Goal: Information Seeking & Learning: Find specific fact

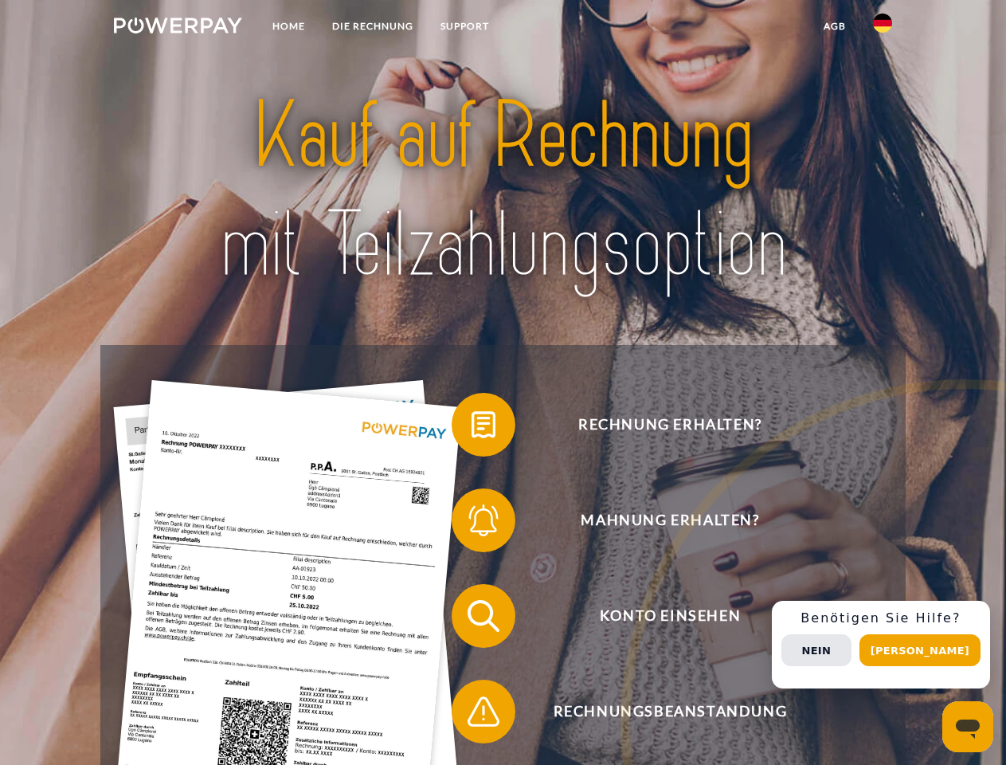
click at [178, 28] on img at bounding box center [178, 26] width 128 height 16
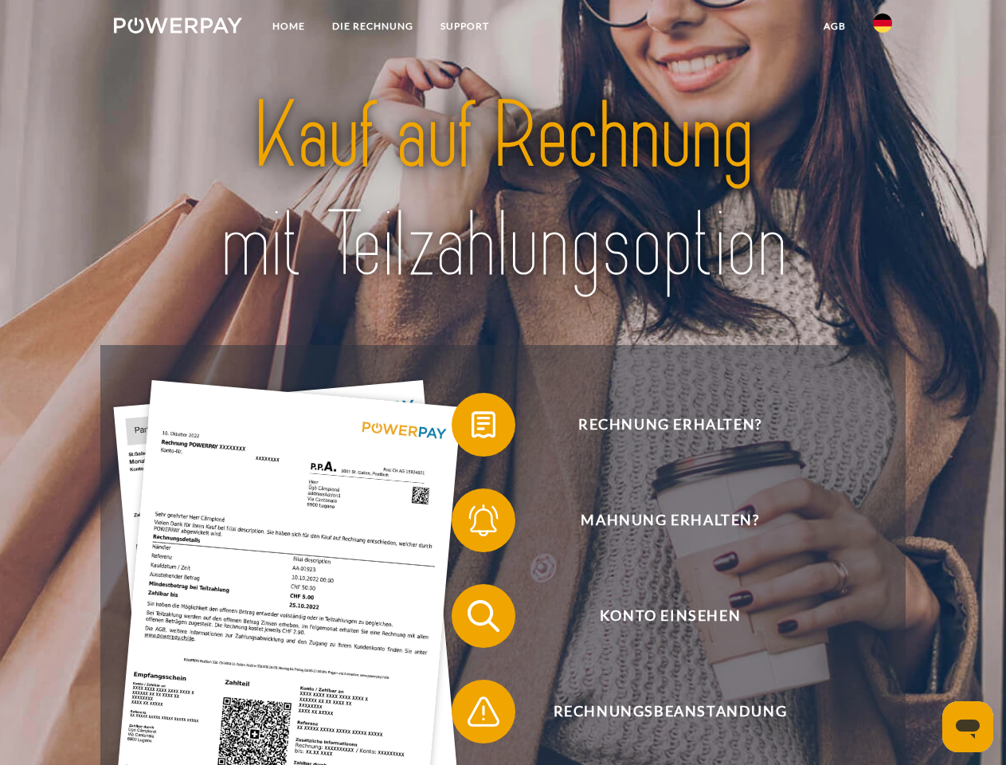
click at [883, 28] on img at bounding box center [882, 23] width 19 height 19
click at [834, 26] on link "agb" at bounding box center [834, 26] width 49 height 29
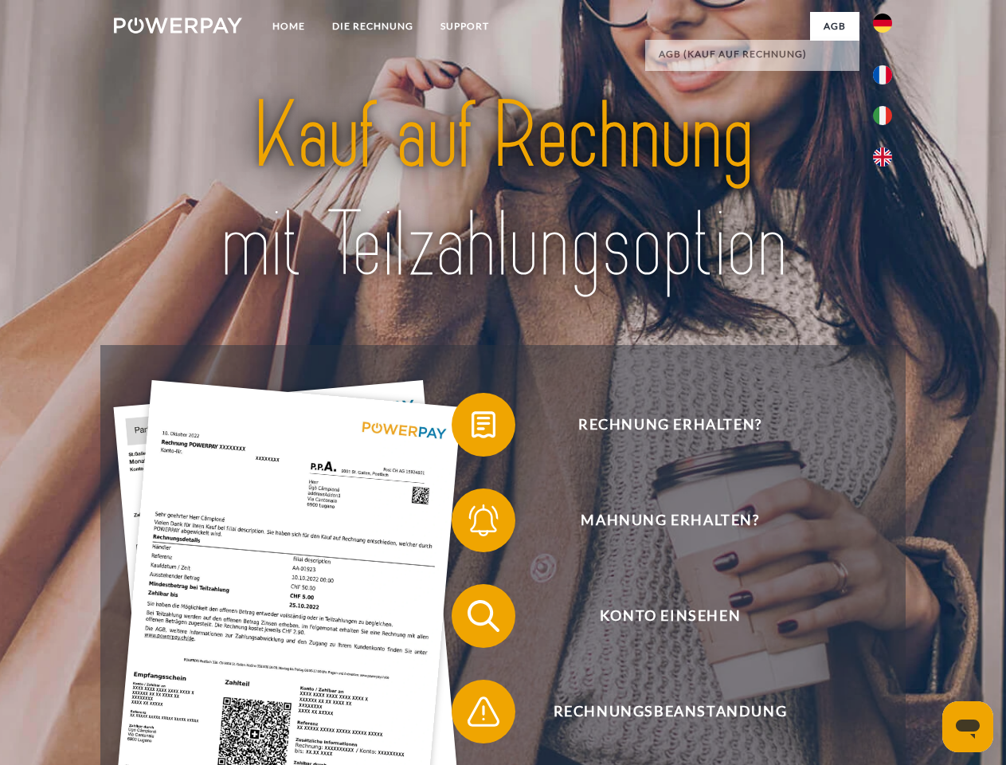
click at [472, 428] on span at bounding box center [460, 425] width 80 height 80
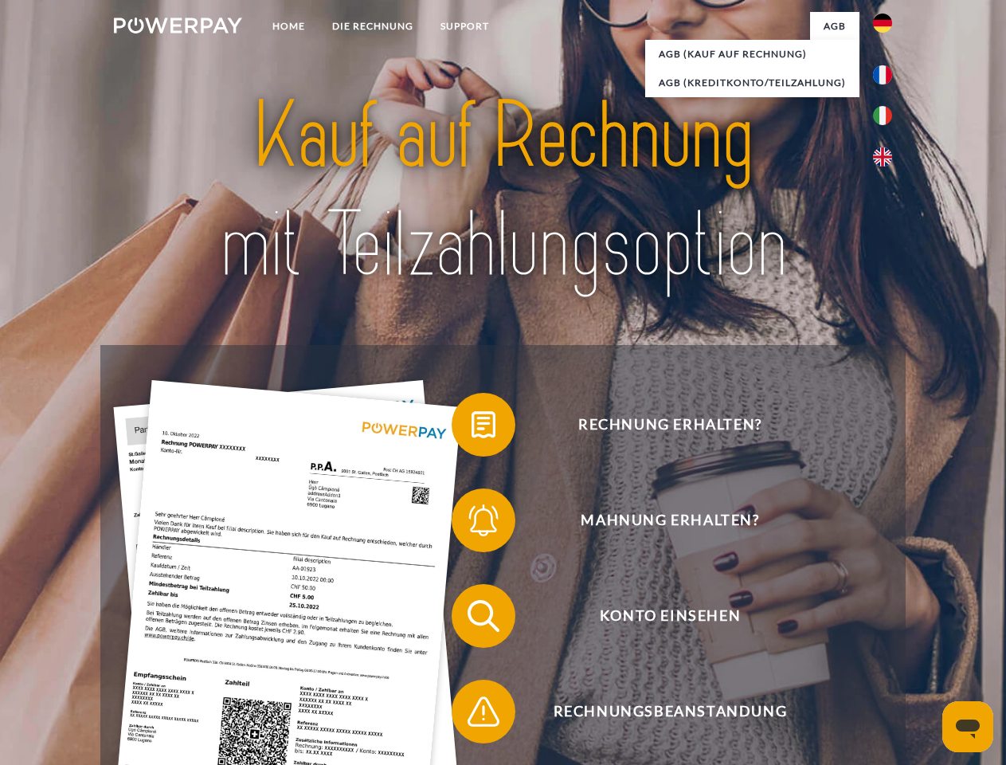
click at [472, 523] on div "Rechnung erhalten? Mahnung erhalten? Konto einsehen" at bounding box center [502, 663] width 805 height 637
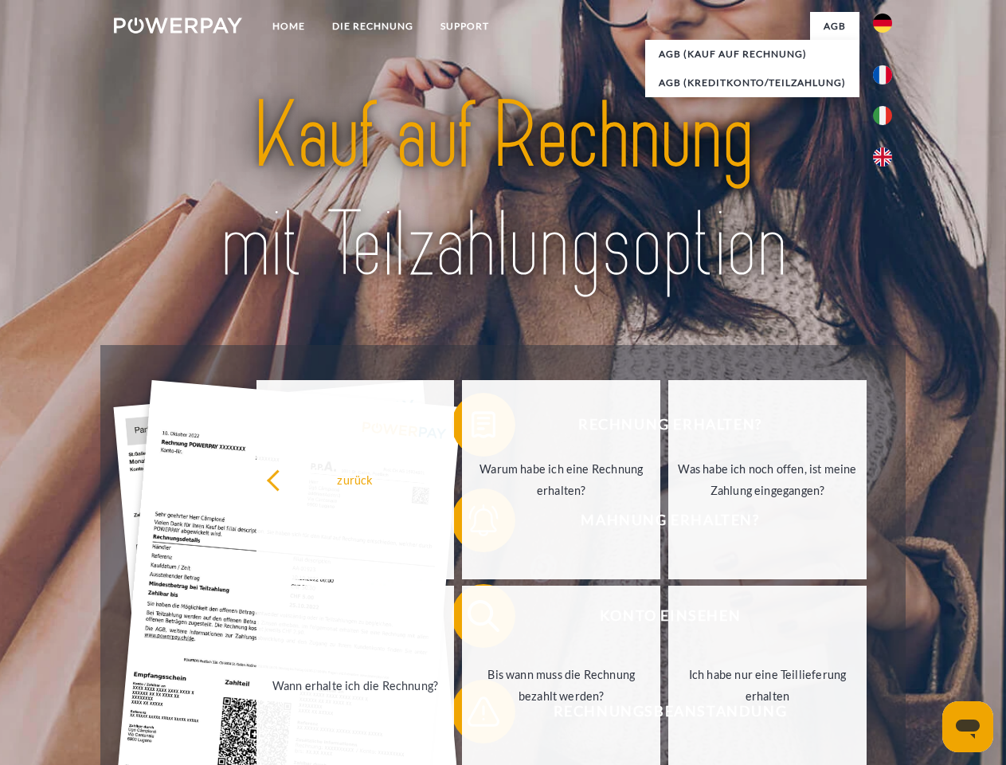
click at [472, 619] on link "Bis wann muss die Rechnung bezahlt werden?" at bounding box center [561, 685] width 198 height 199
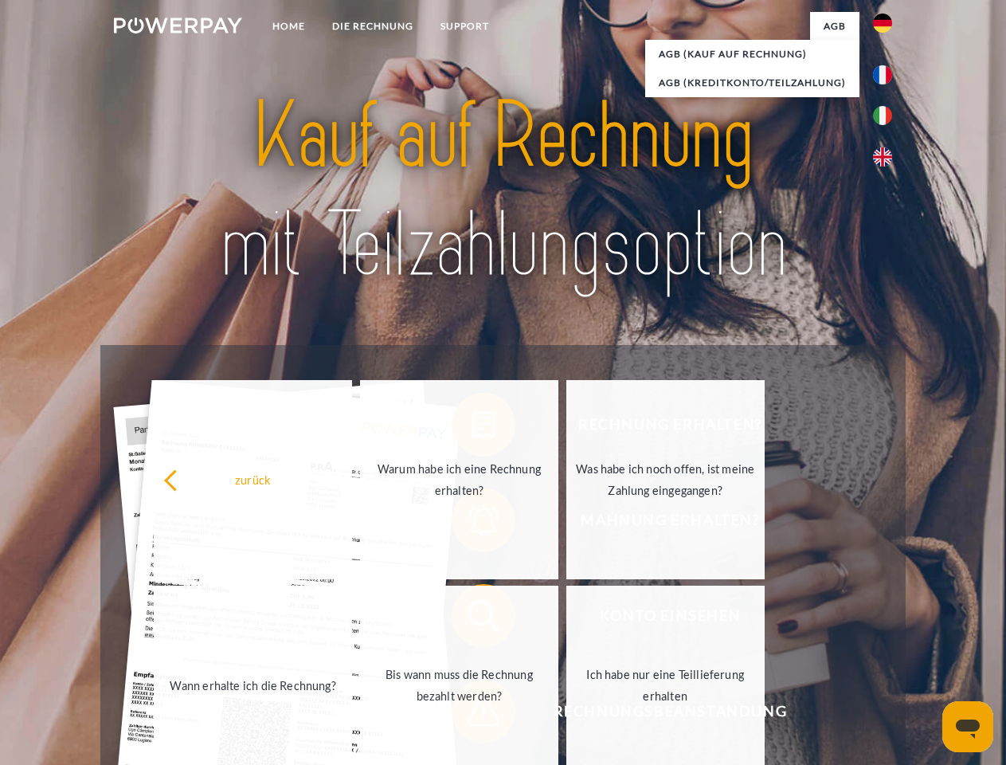
click at [472, 715] on span at bounding box center [460, 712] width 80 height 80
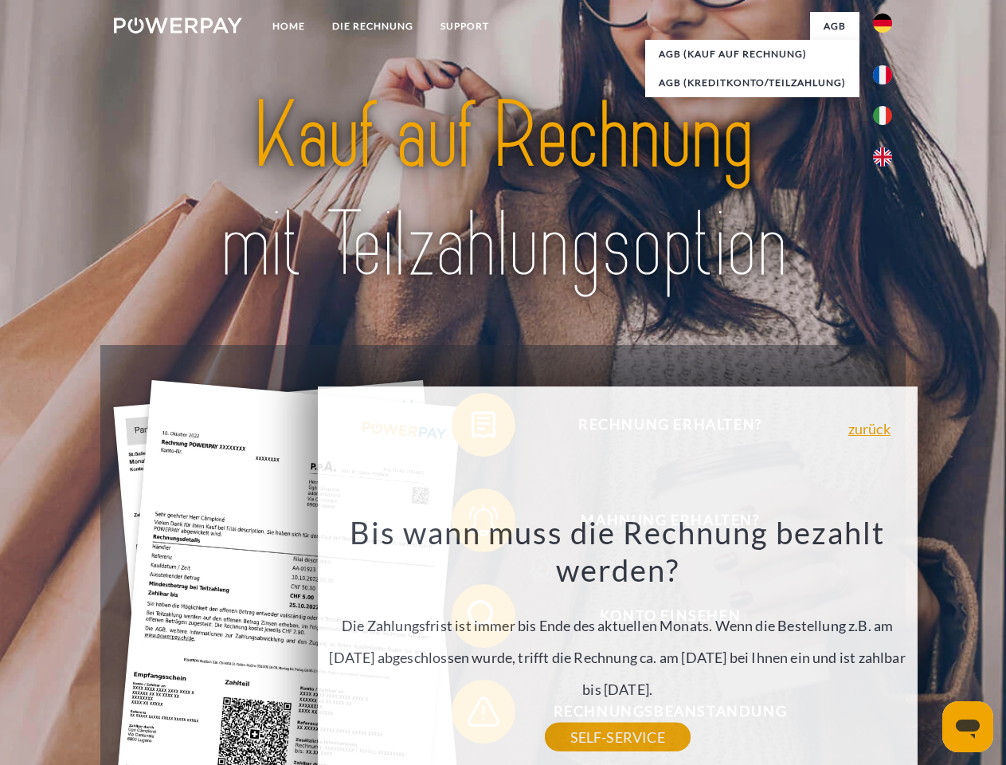
click at [887, 645] on div "Rechnung erhalten? Mahnung erhalten? Konto einsehen" at bounding box center [502, 663] width 805 height 637
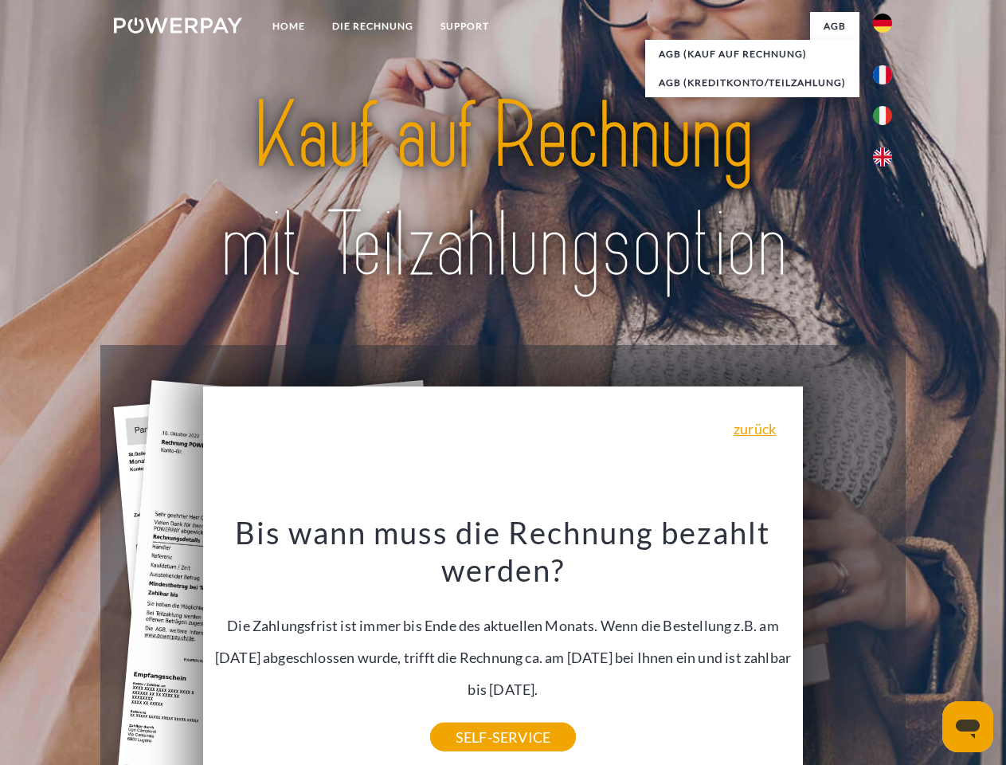
click at [848, 648] on span "Konto einsehen" at bounding box center [670, 616] width 390 height 64
click at [926, 650] on header "Home DIE RECHNUNG SUPPORT" at bounding box center [503, 550] width 1006 height 1100
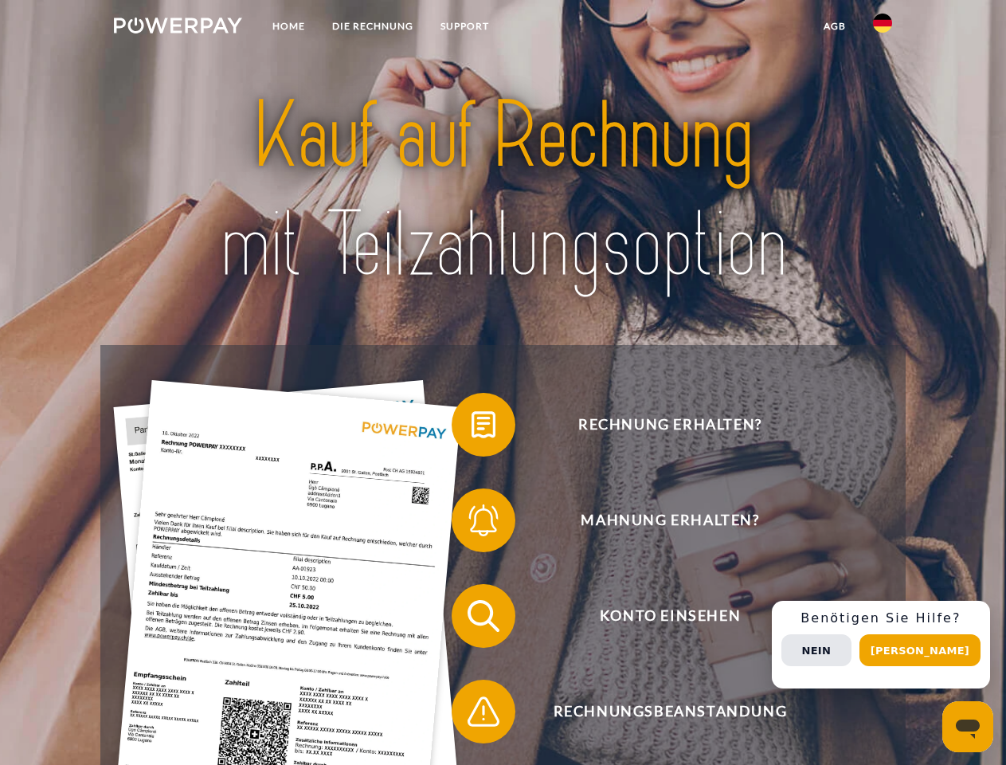
click at [178, 28] on img at bounding box center [178, 26] width 128 height 16
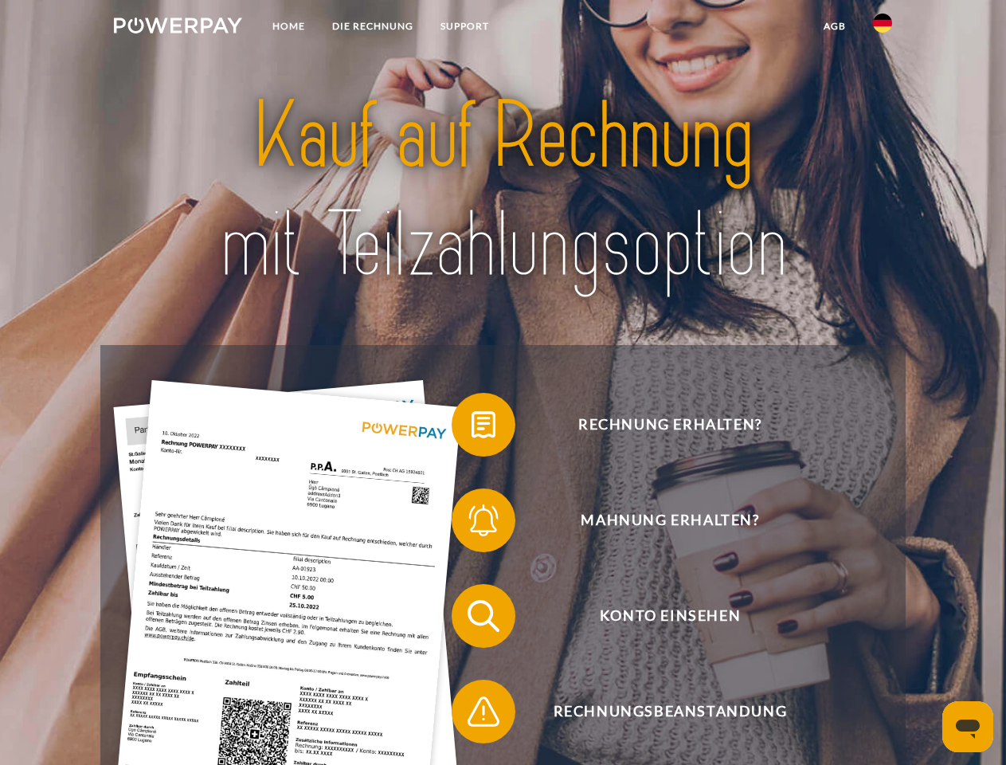
click at [883, 28] on img at bounding box center [882, 23] width 19 height 19
click at [834, 26] on link "agb" at bounding box center [834, 26] width 49 height 29
click at [472, 428] on span at bounding box center [460, 425] width 80 height 80
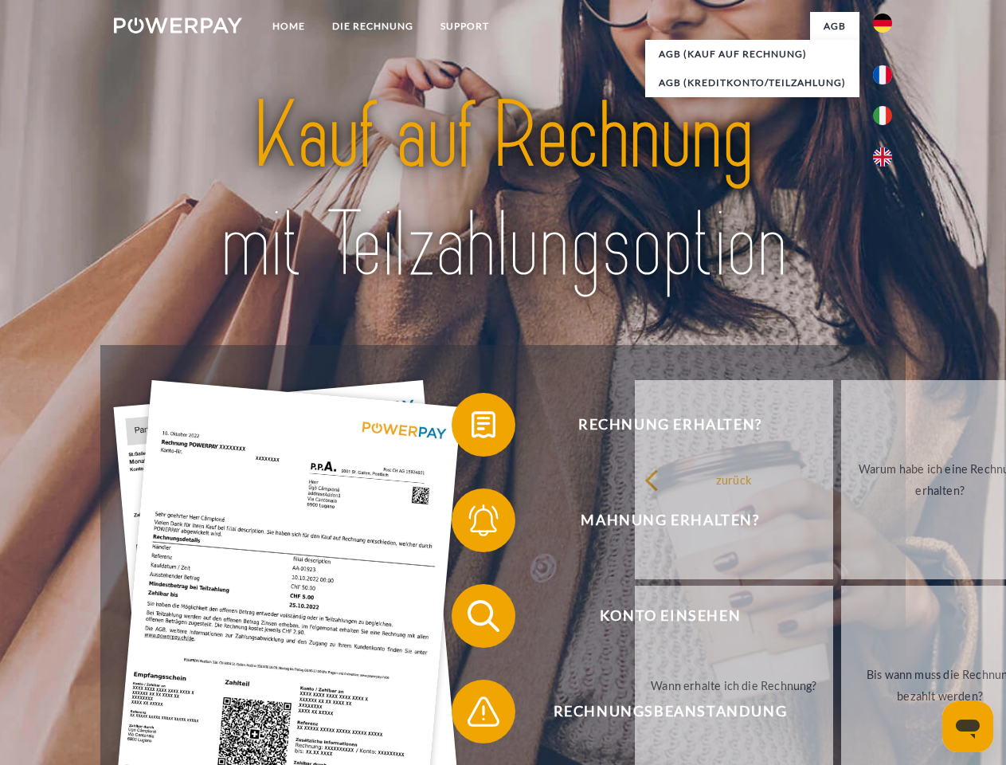
click at [472, 523] on div "Rechnung erhalten? Mahnung erhalten? Konto einsehen" at bounding box center [502, 663] width 805 height 637
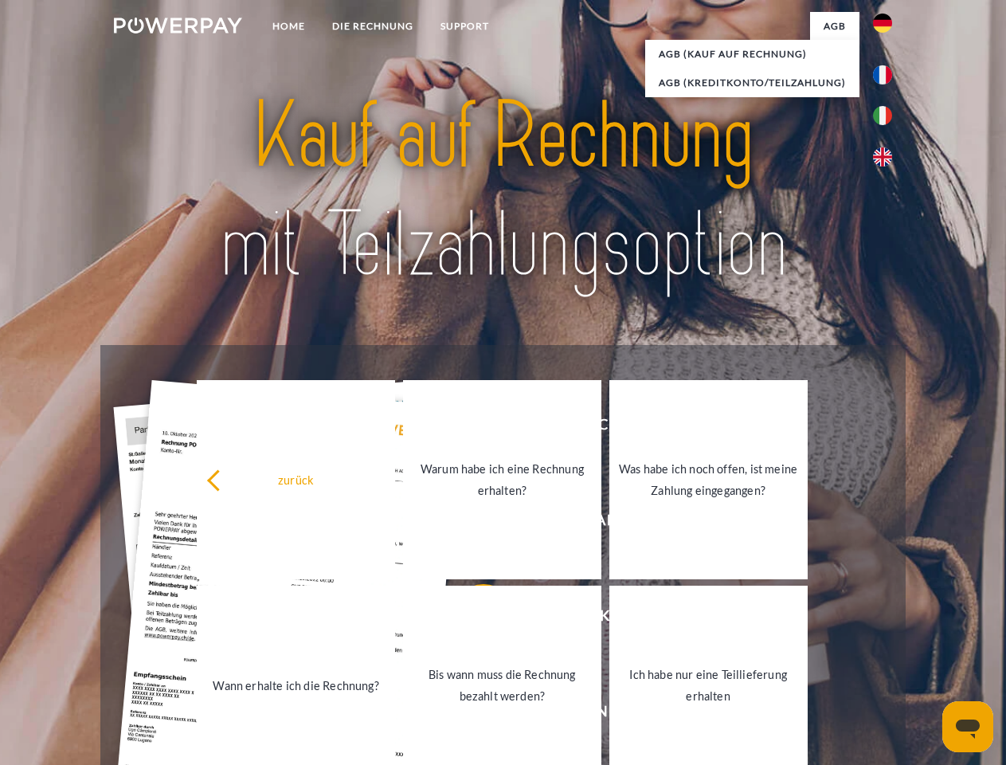
click at [472, 619] on link "Bis wann muss die Rechnung bezahlt werden?" at bounding box center [502, 685] width 198 height 199
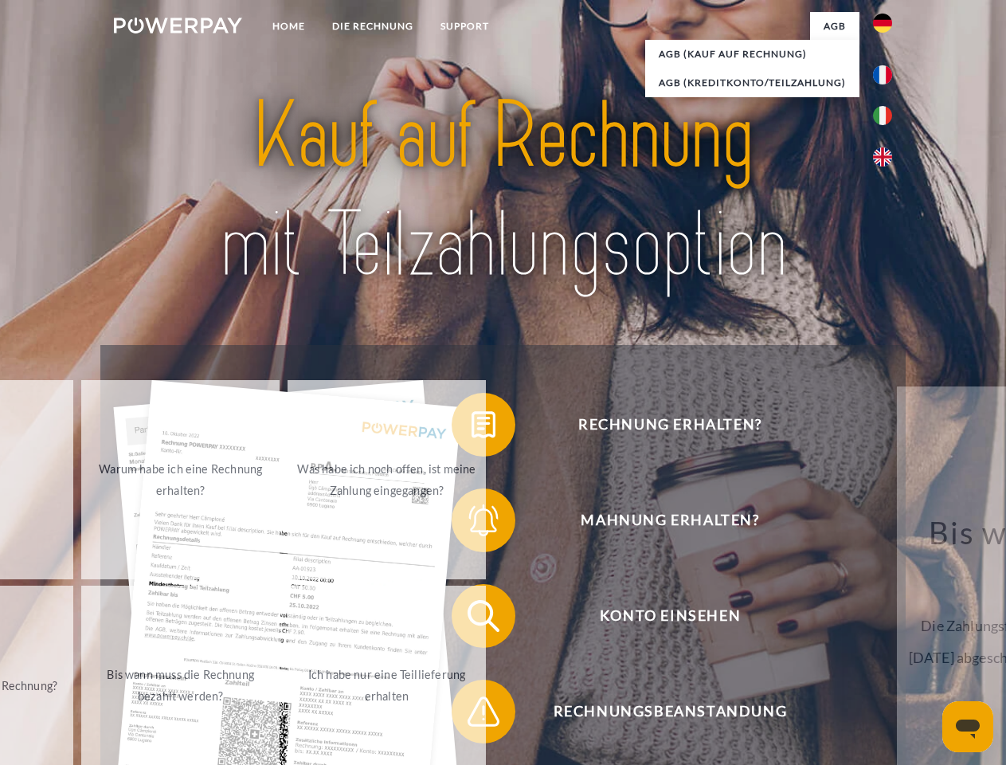
click at [472, 715] on span at bounding box center [460, 712] width 80 height 80
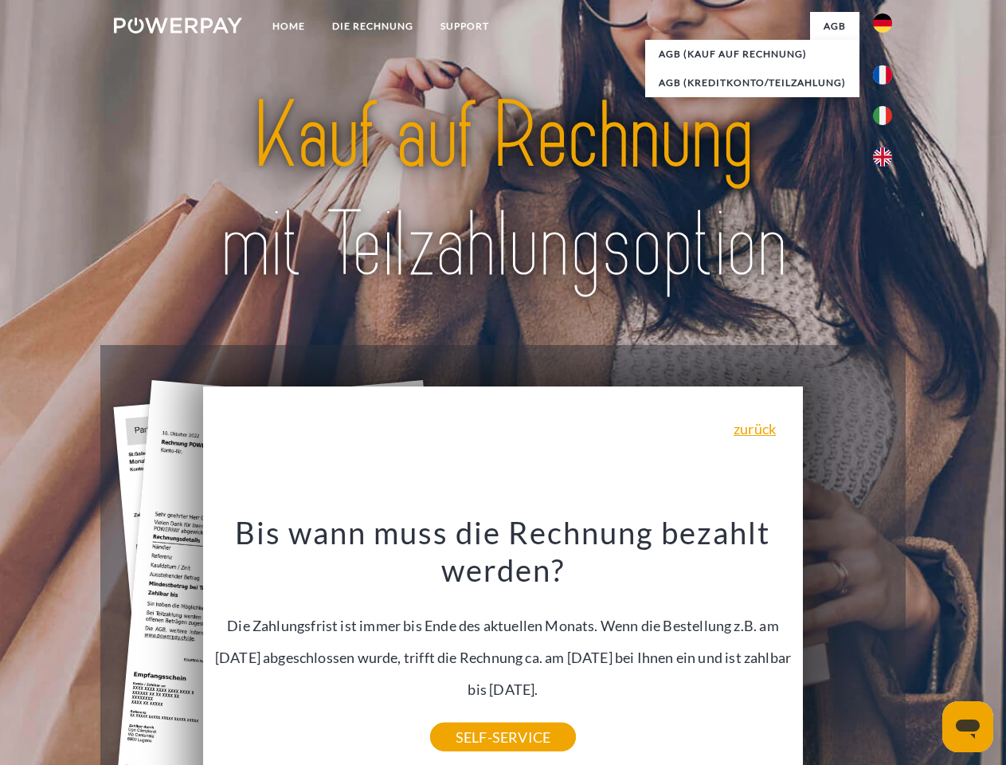
click at [887, 645] on div "Rechnung erhalten? Mahnung erhalten? Konto einsehen" at bounding box center [502, 663] width 805 height 637
click at [848, 648] on span "Konto einsehen" at bounding box center [670, 616] width 390 height 64
click at [926, 650] on header "Home DIE RECHNUNG SUPPORT" at bounding box center [503, 550] width 1006 height 1100
